Goal: Check status

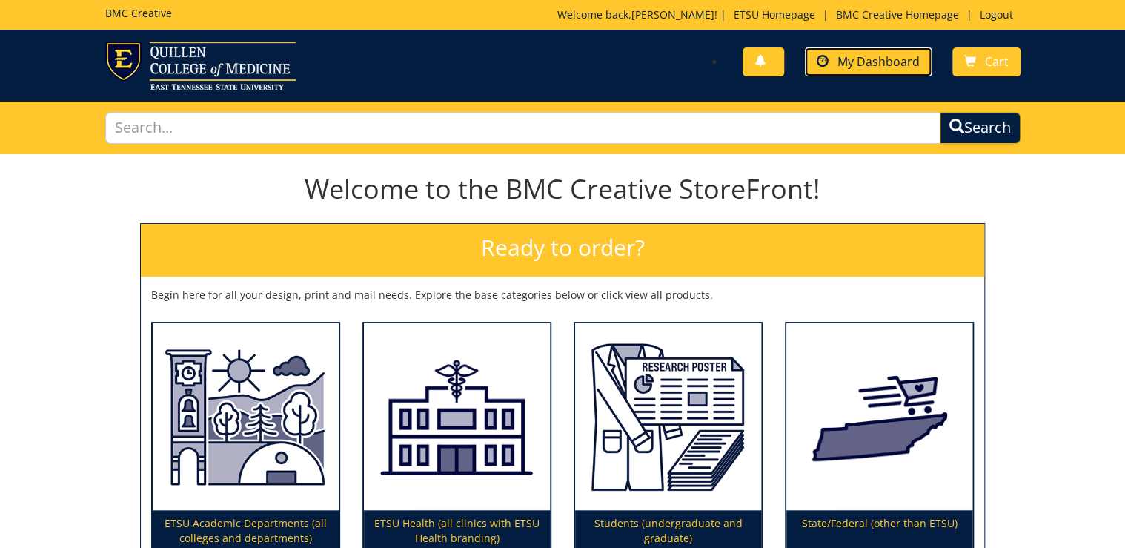
click at [871, 60] on span "My Dashboard" at bounding box center [878, 61] width 82 height 16
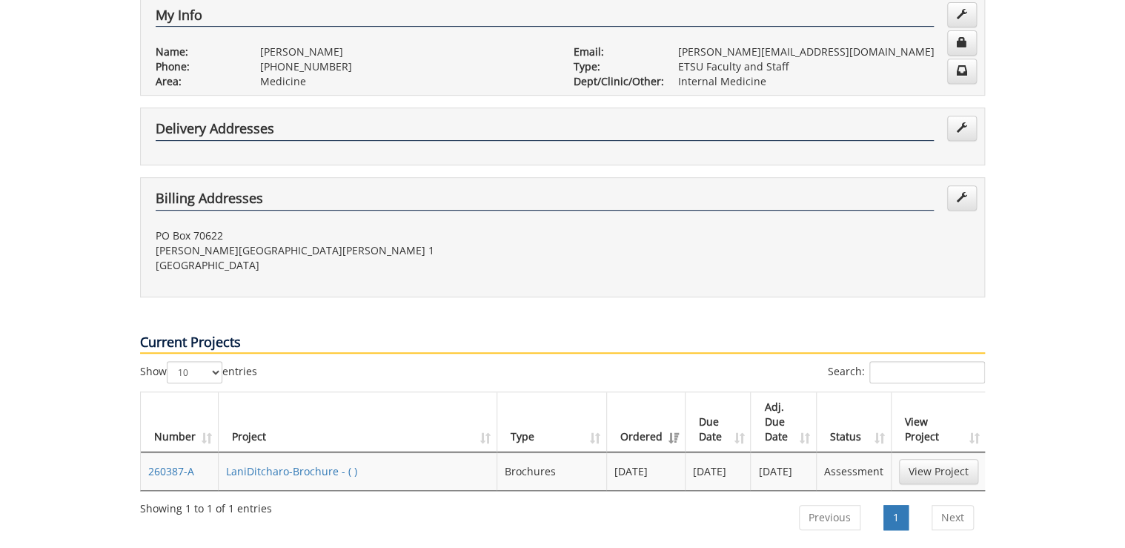
scroll to position [356, 0]
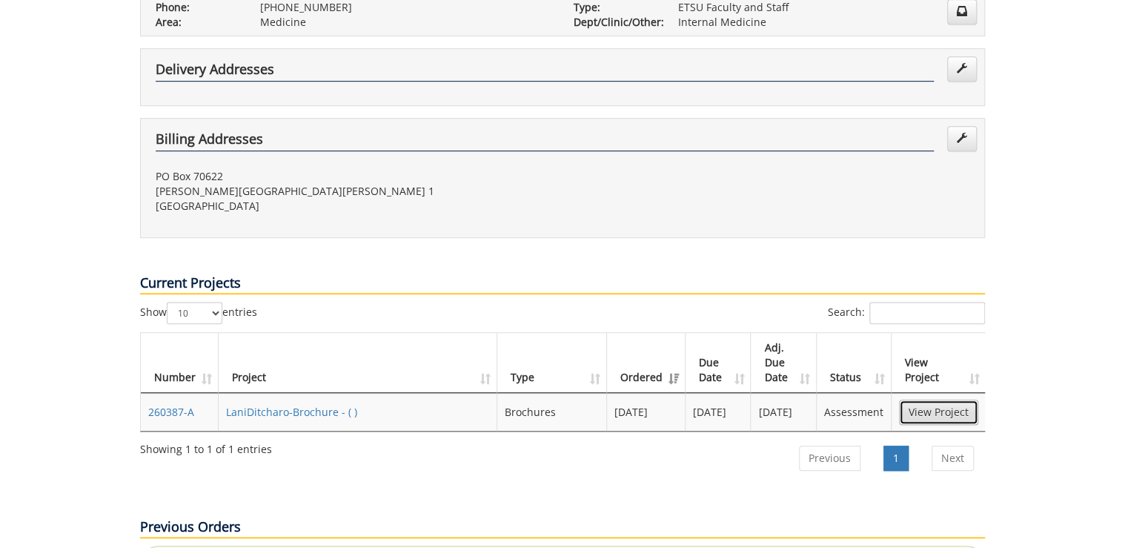
click at [937, 399] on link "View Project" at bounding box center [938, 411] width 79 height 25
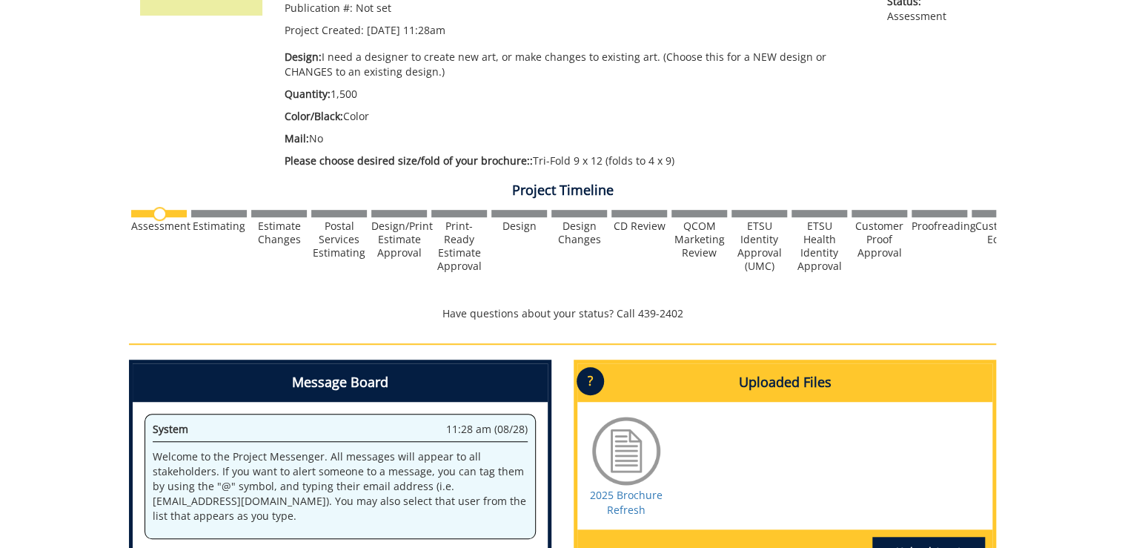
scroll to position [474, 0]
